Goal: Information Seeking & Learning: Stay updated

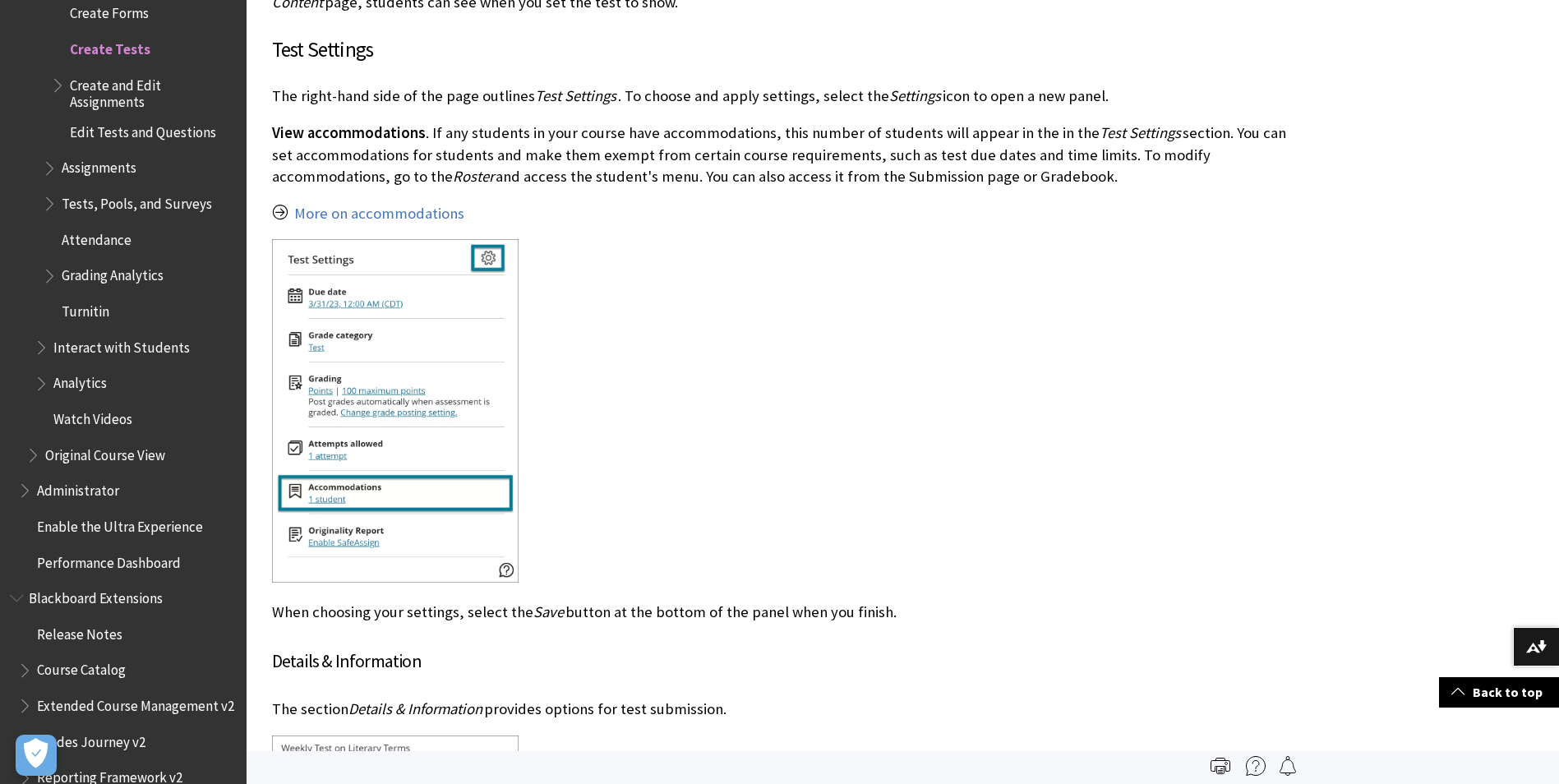
scroll to position [4602, 0]
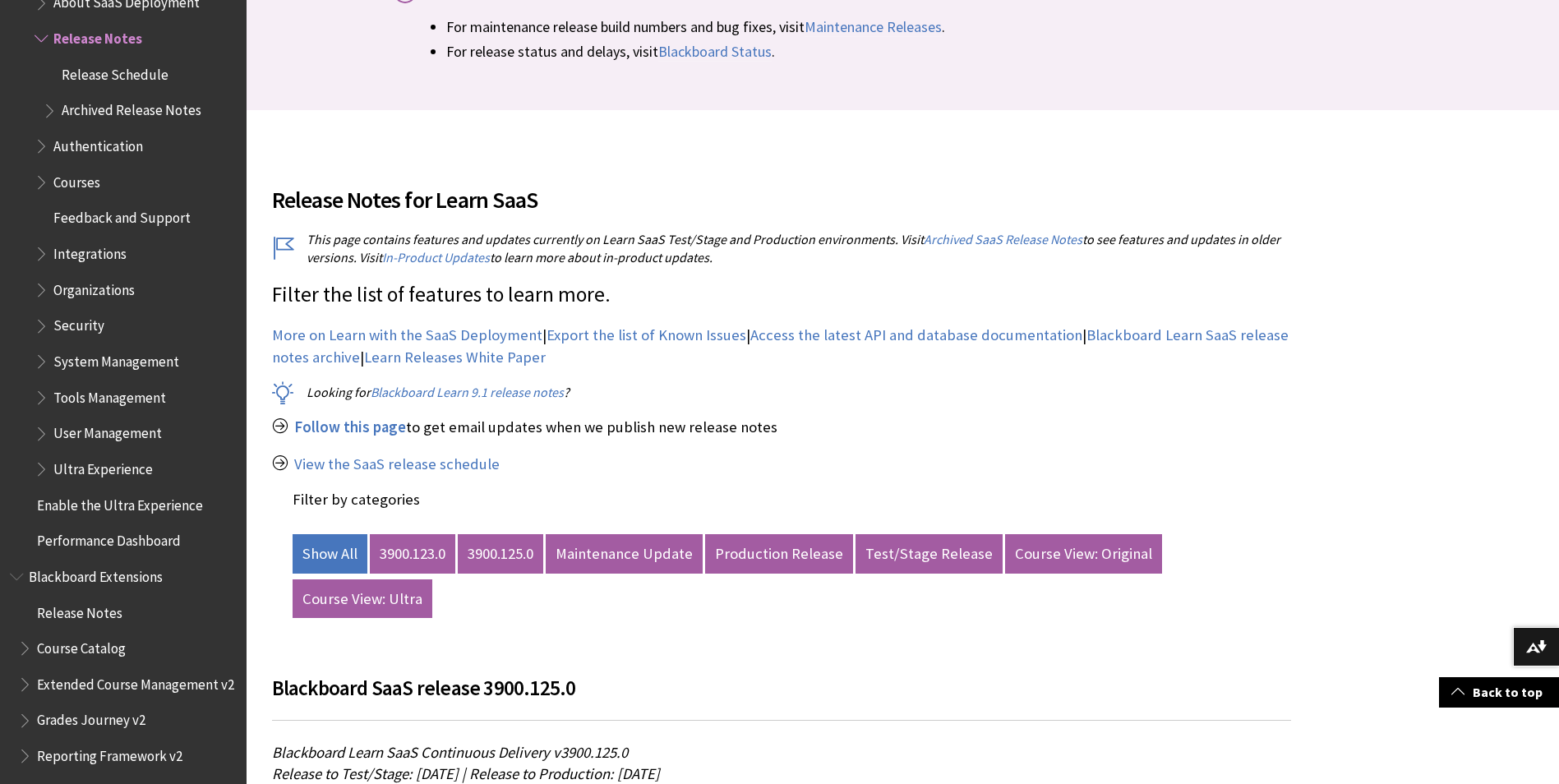
scroll to position [575, 0]
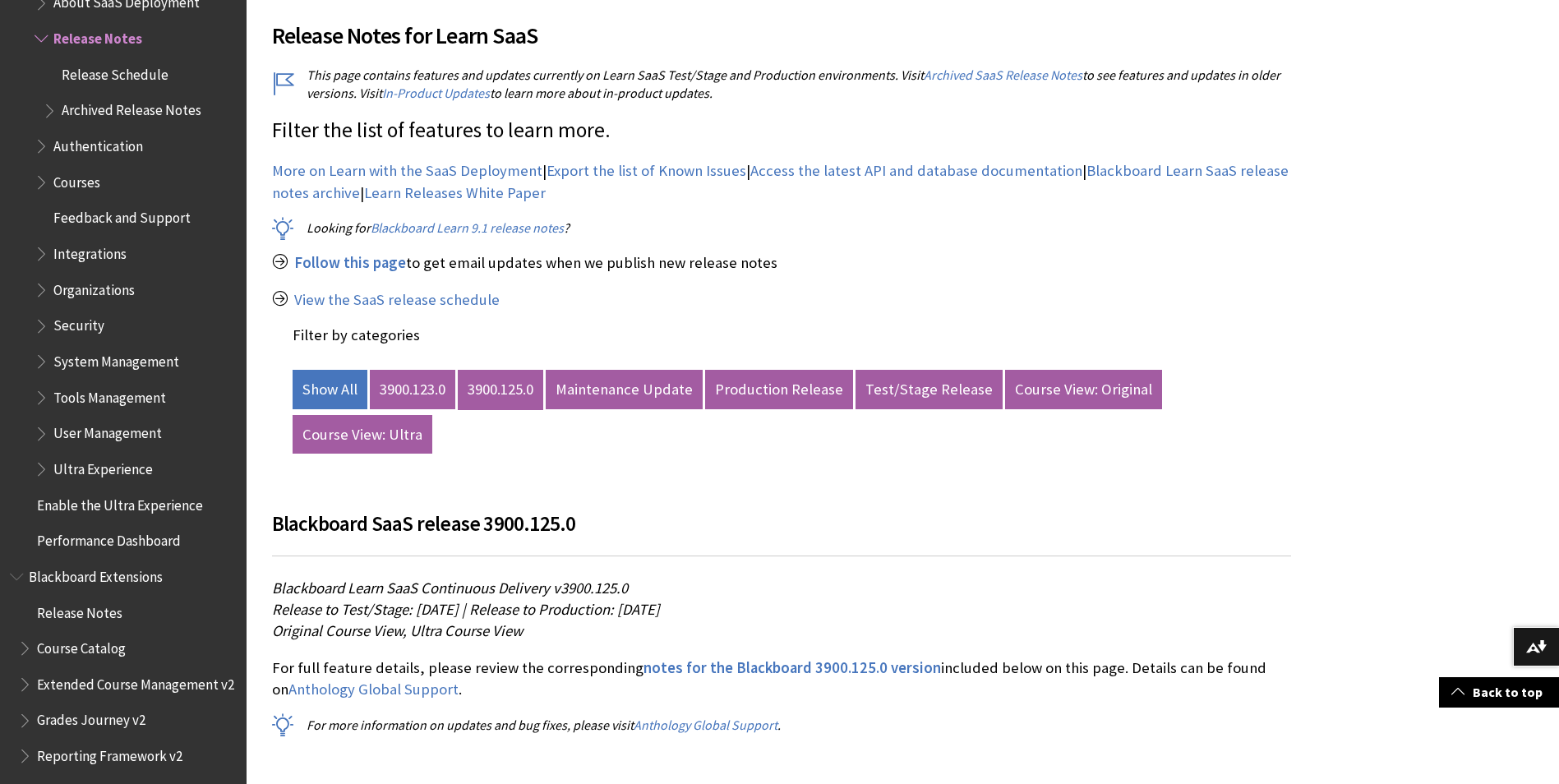
click at [490, 389] on link "3900.125.0" at bounding box center [500, 390] width 86 height 40
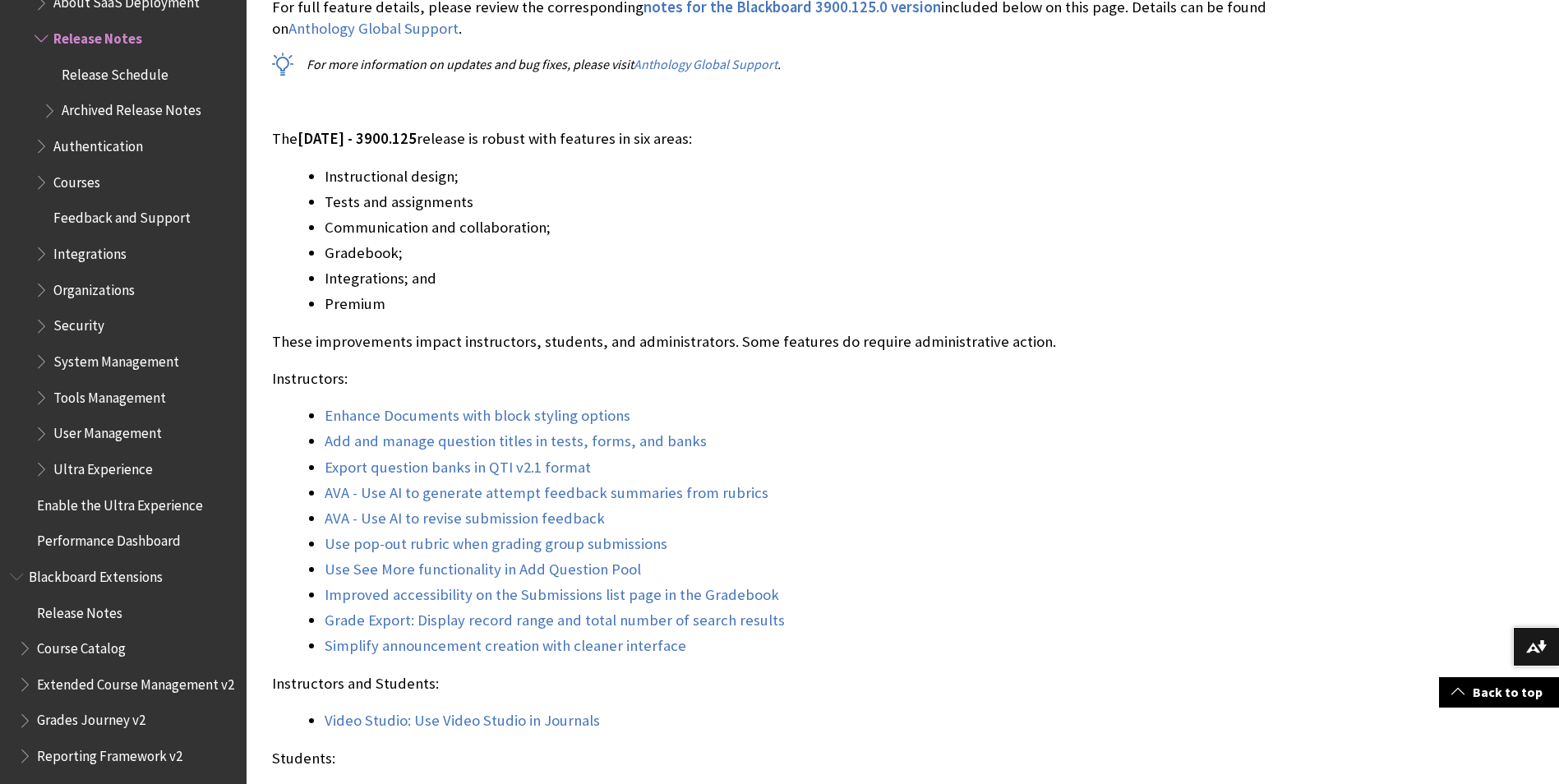
scroll to position [1315, 0]
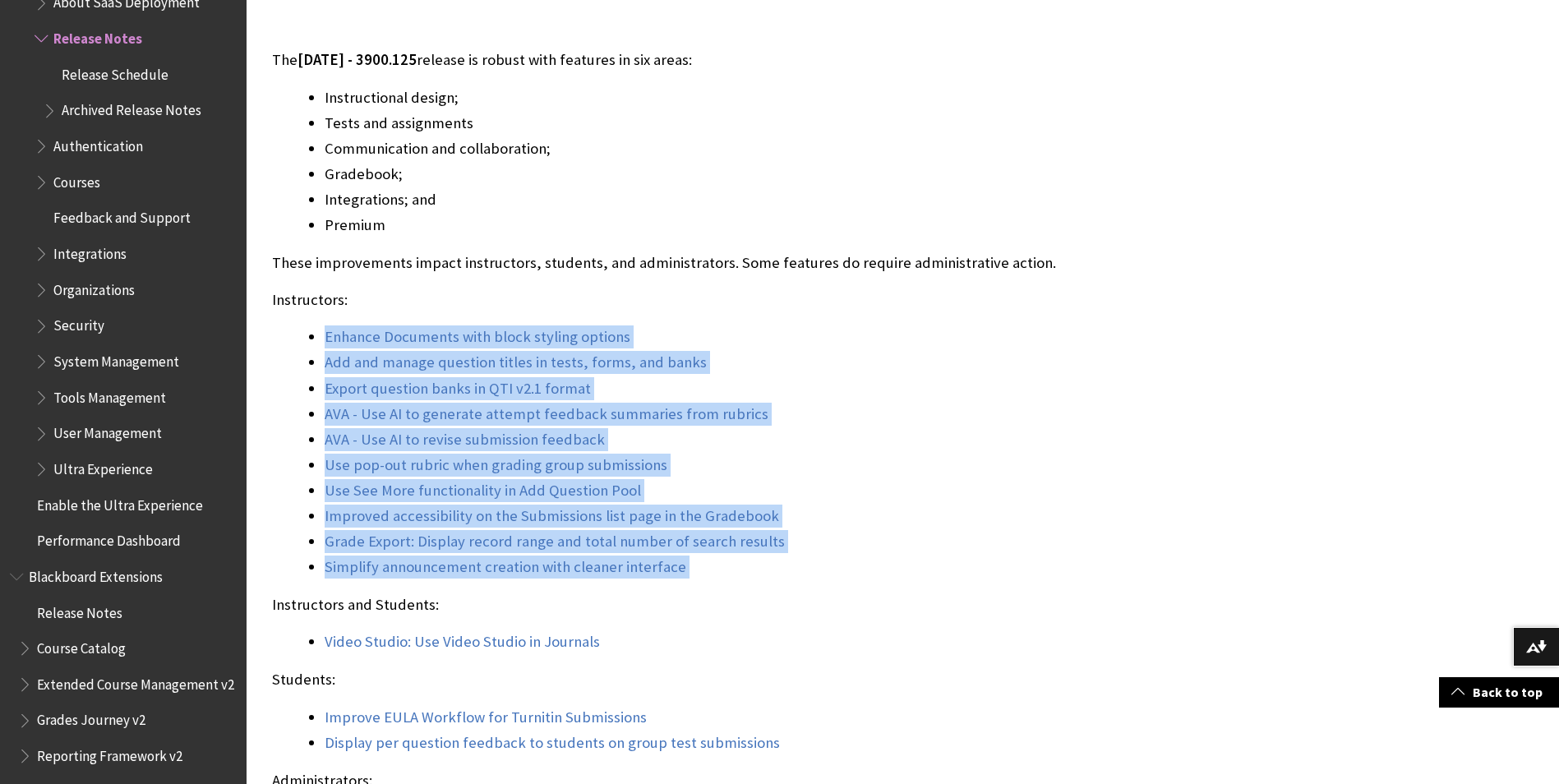
drag, startPoint x: 302, startPoint y: 333, endPoint x: 708, endPoint y: 571, distance: 470.6
click at [708, 571] on ul "Enhance Documents with block styling options Add and manage question titles in …" at bounding box center [781, 452] width 1019 height 252
copy ul "Enhance Documents with block styling options Add and manage question titles in …"
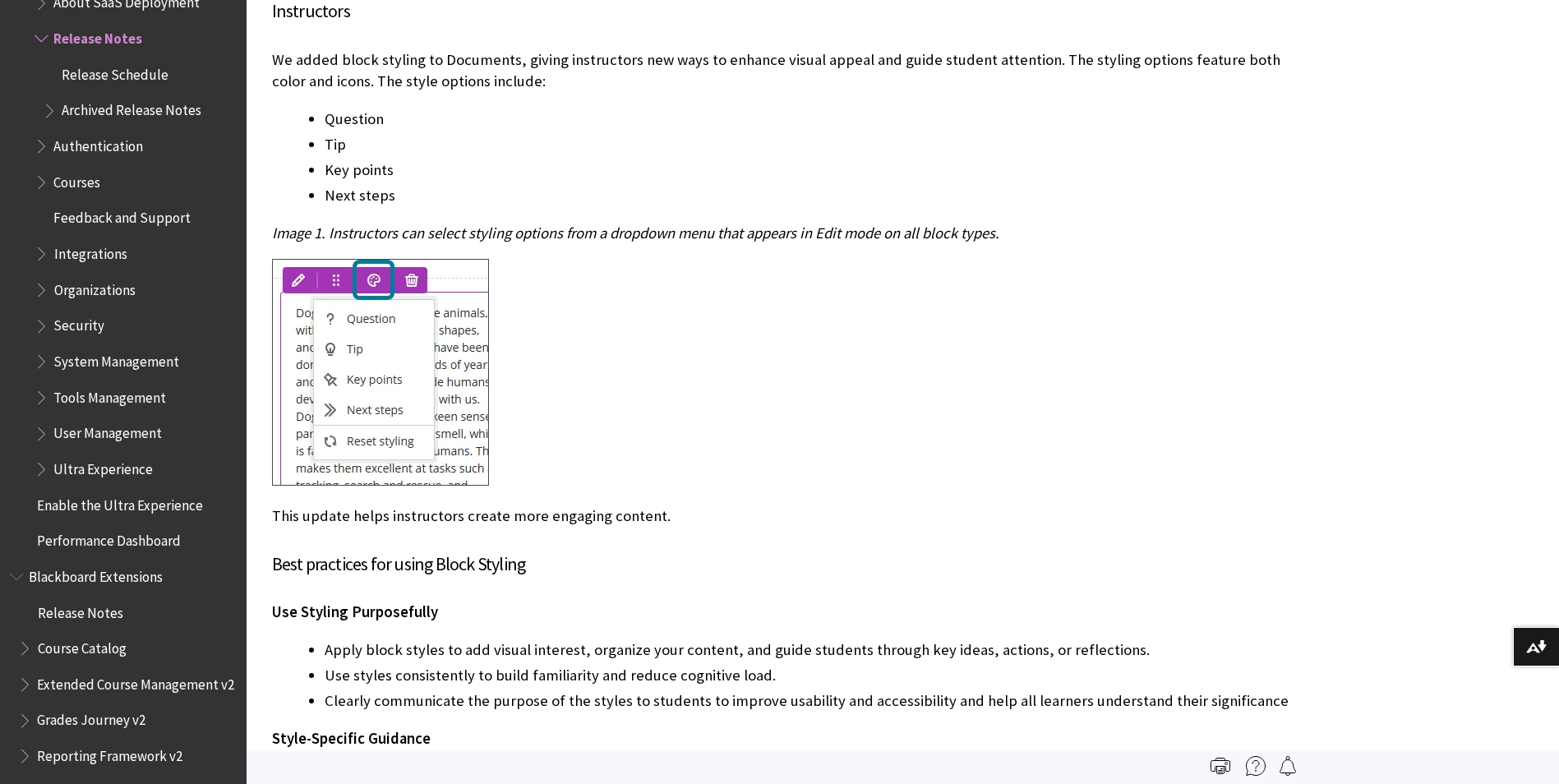
scroll to position [2602, 0]
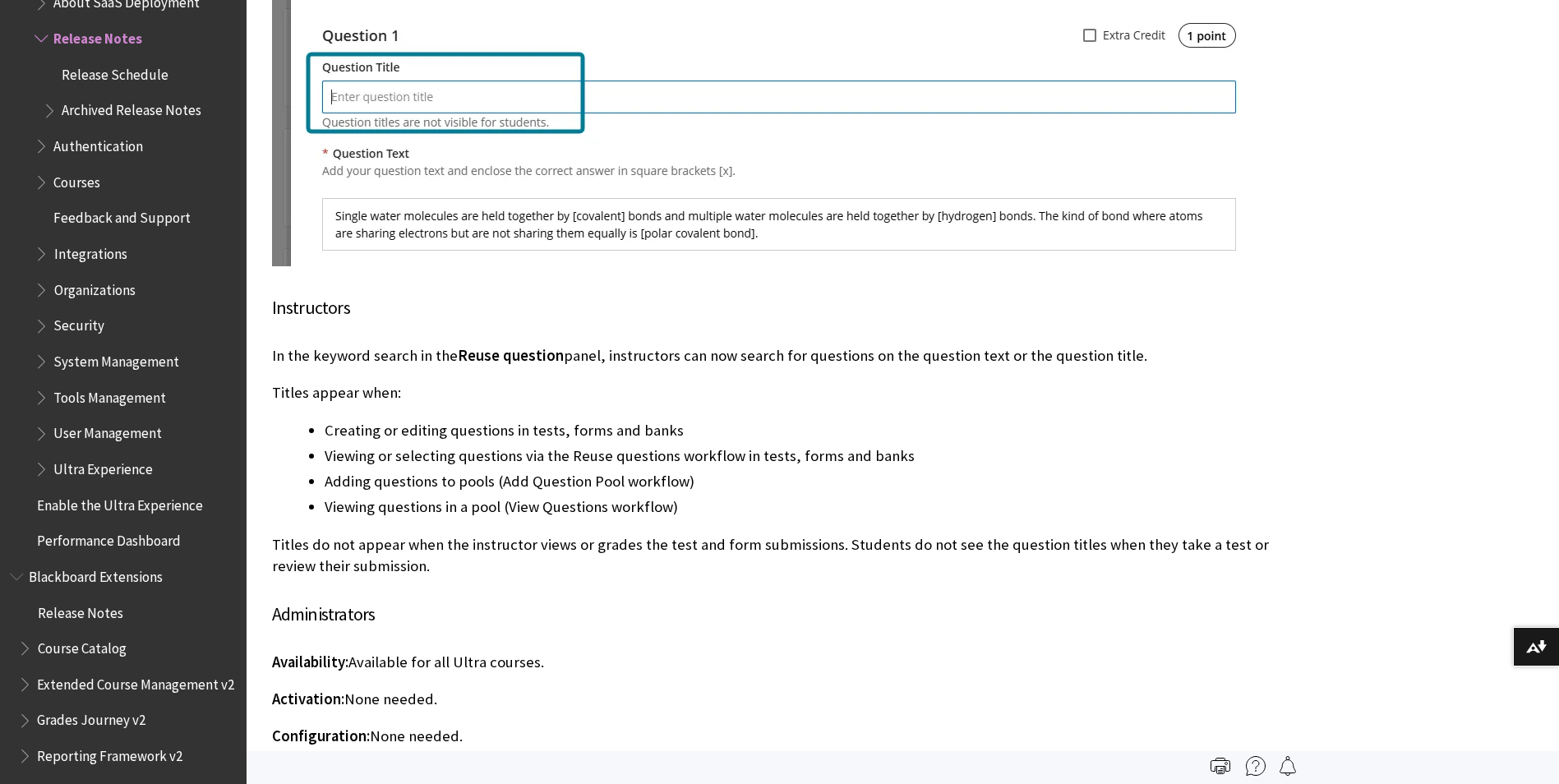
scroll to position [4948, 0]
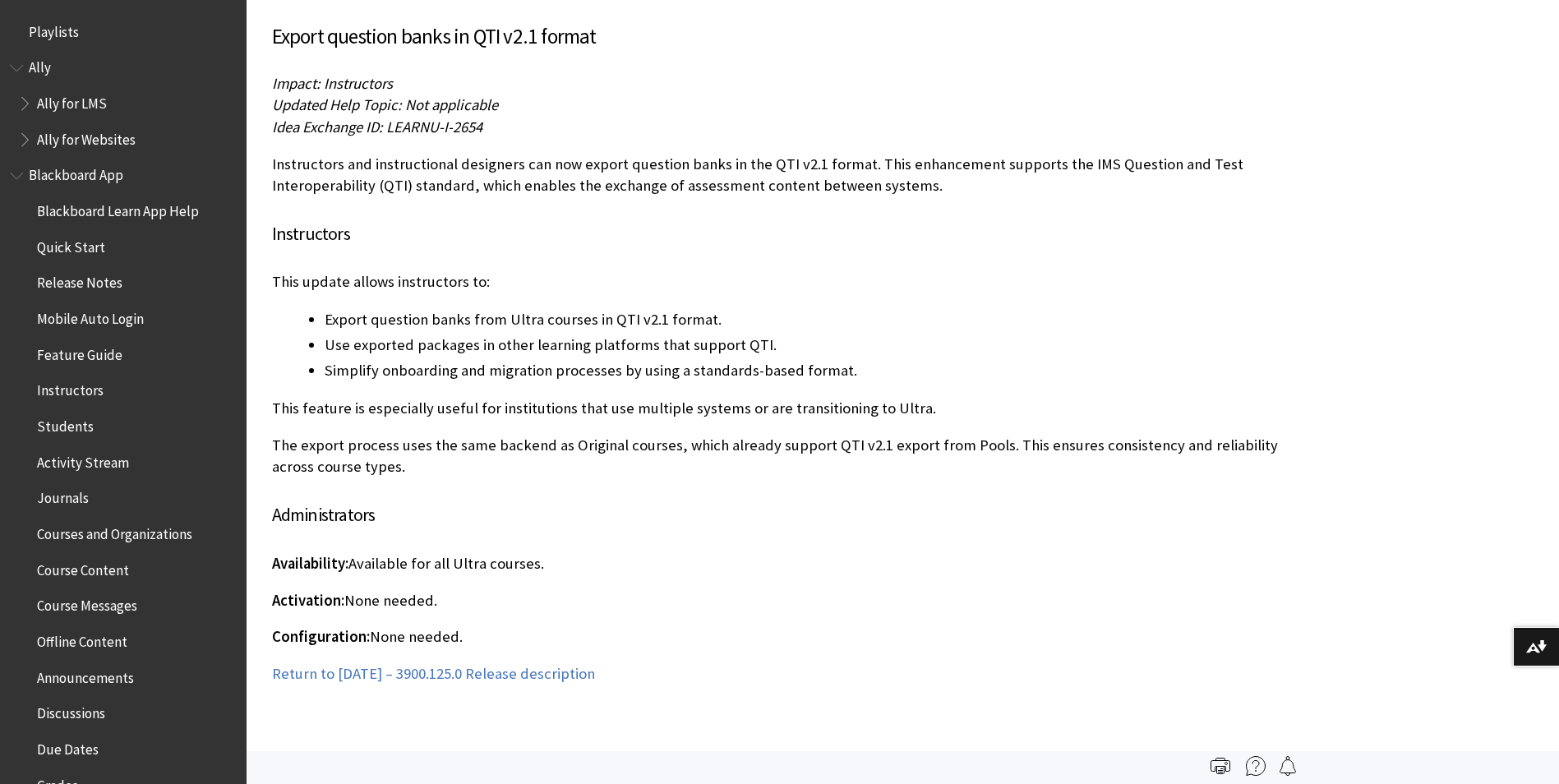
scroll to position [1798, 0]
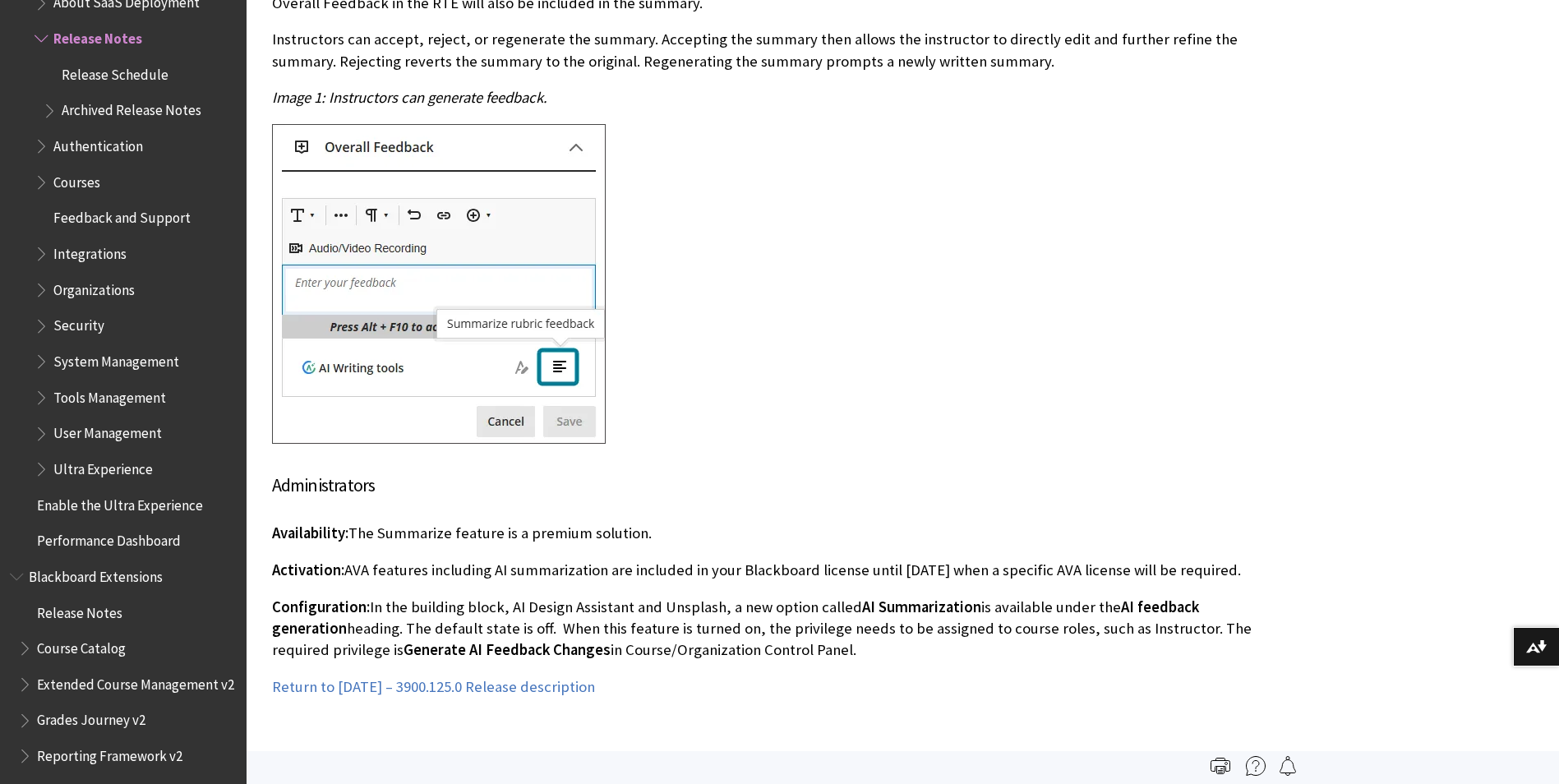
scroll to position [18848, 0]
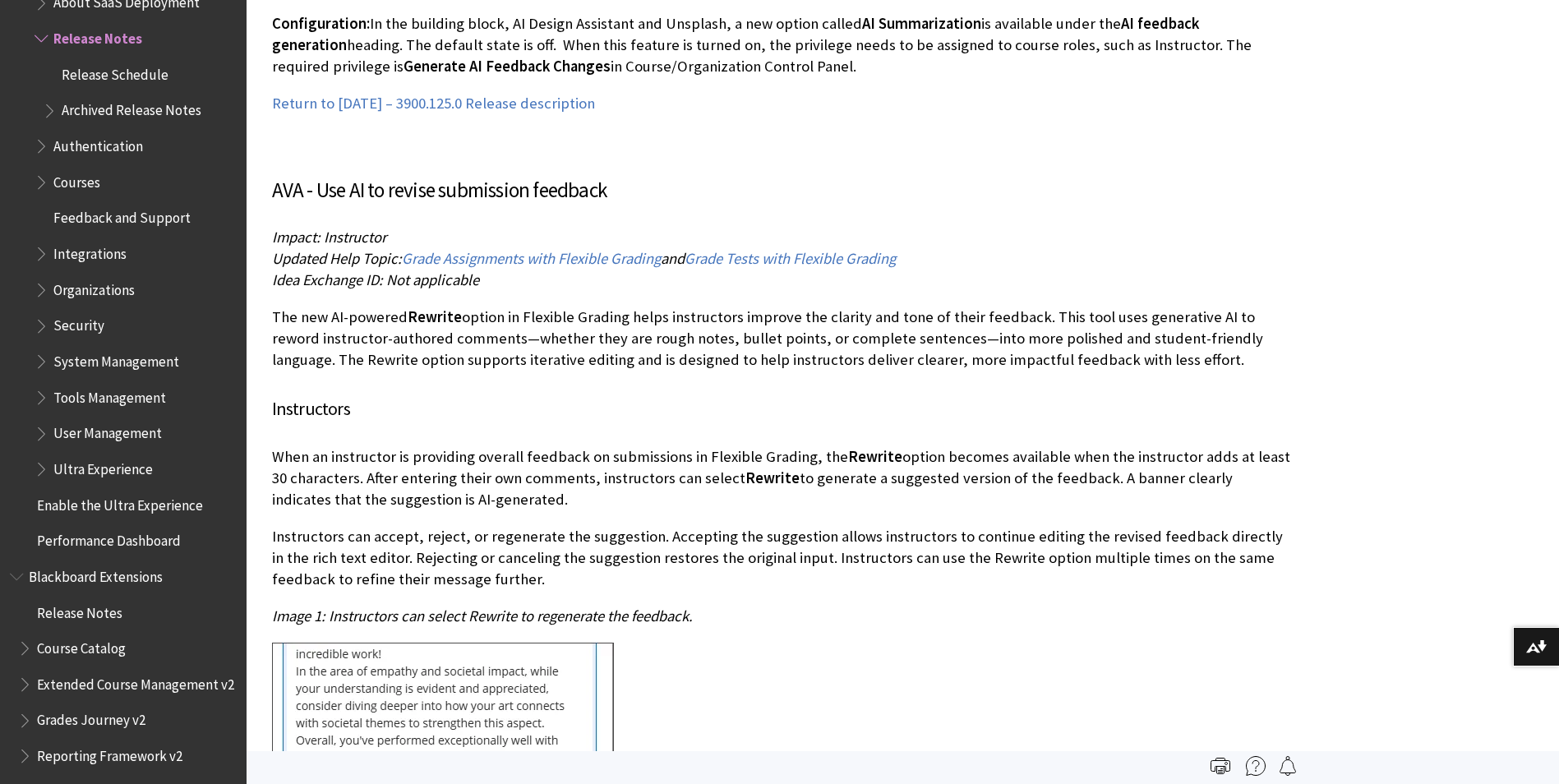
scroll to position [19352, 0]
